Goal: Task Accomplishment & Management: Use online tool/utility

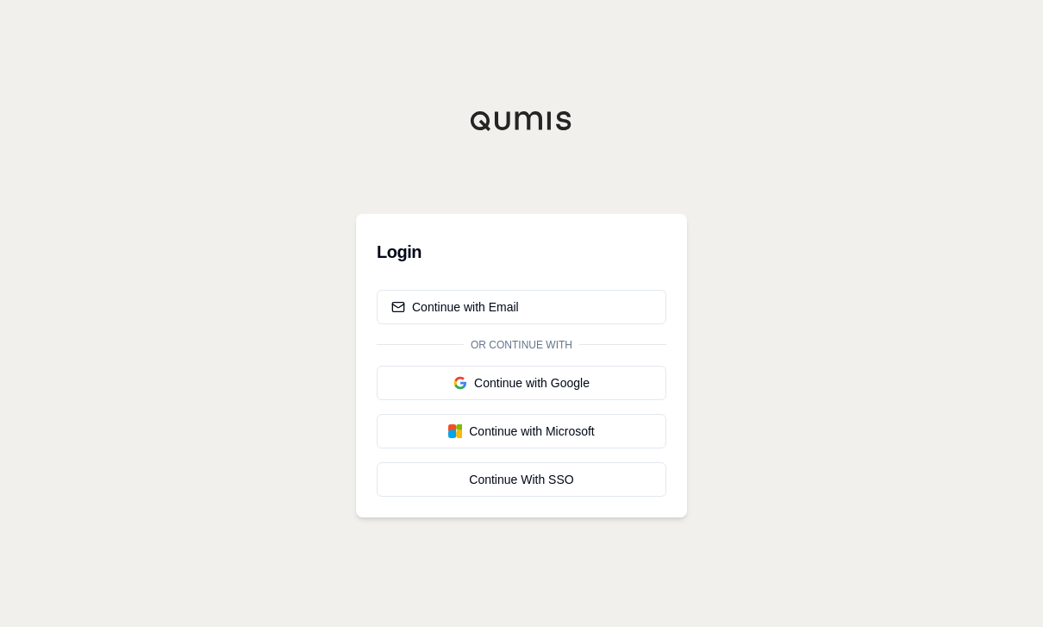
click at [584, 488] on div "Continue With SSO" at bounding box center [521, 479] width 260 height 17
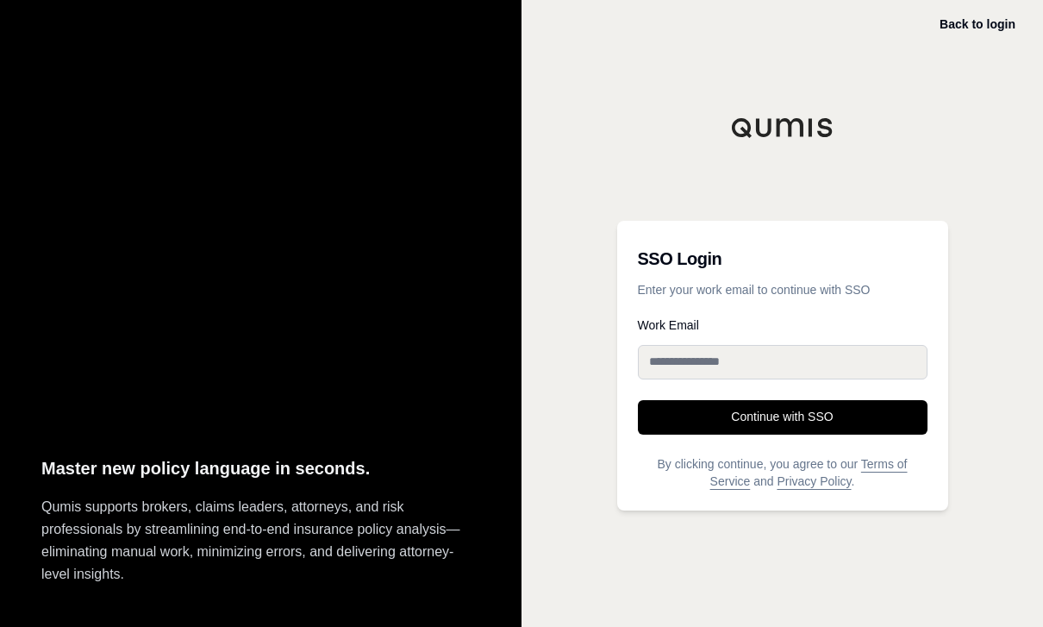
click at [760, 379] on input "Work Email" at bounding box center [783, 362] width 290 height 34
type input "**********"
click at [782, 434] on button "Continue with SSO" at bounding box center [783, 417] width 290 height 34
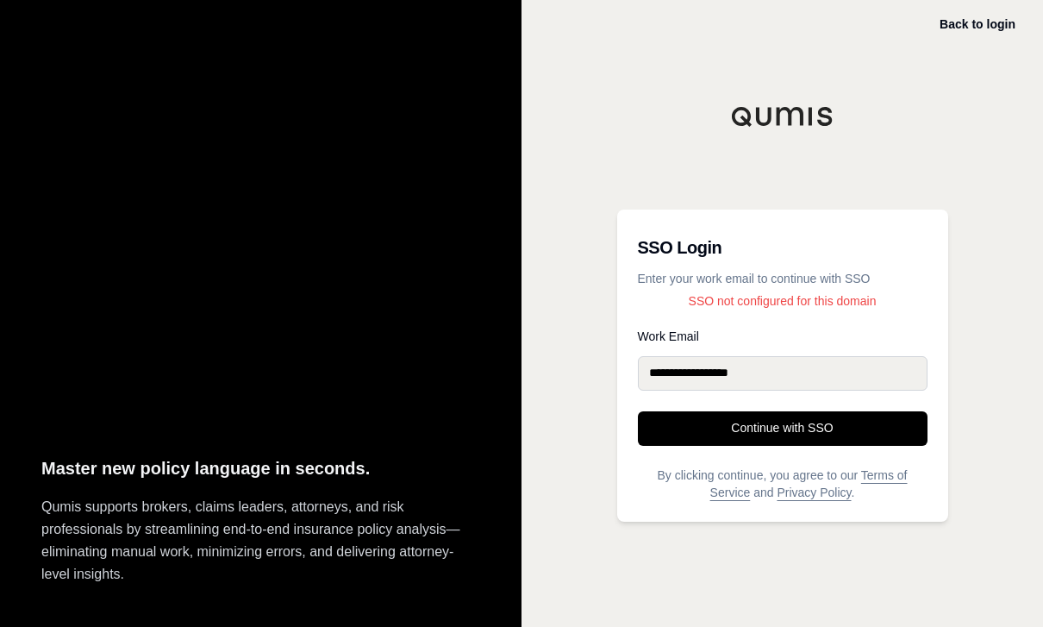
click at [985, 31] on link "Back to login" at bounding box center [978, 24] width 76 height 14
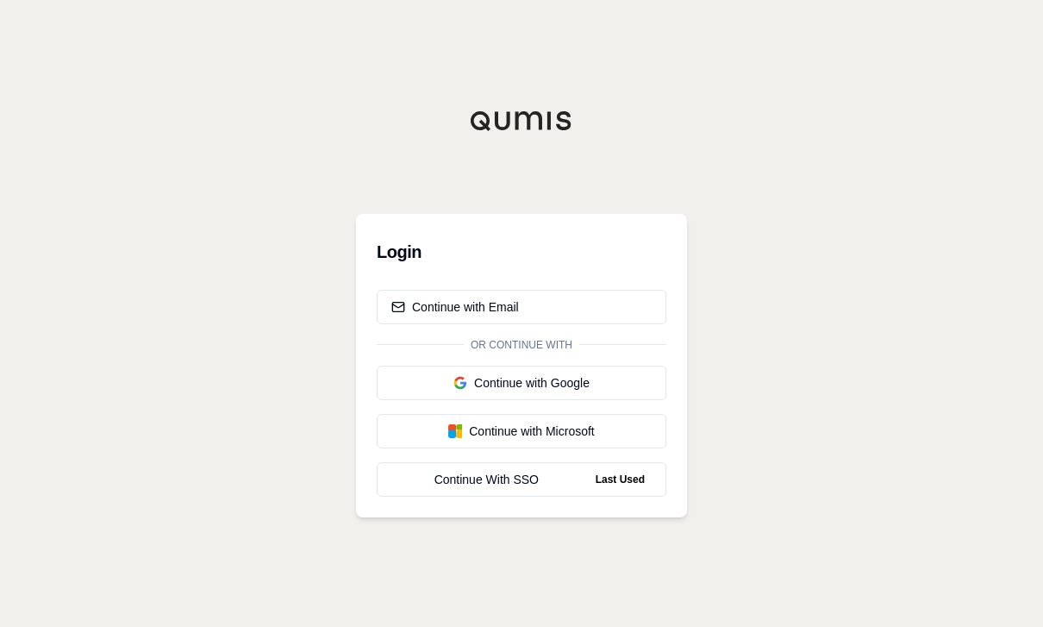
click at [560, 448] on button "Continue with Microsoft" at bounding box center [522, 431] width 290 height 34
click at [587, 391] on div "Continue with Google" at bounding box center [521, 382] width 260 height 17
click at [556, 391] on div "Continue with Google" at bounding box center [486, 382] width 190 height 17
